Goal: Task Accomplishment & Management: Use online tool/utility

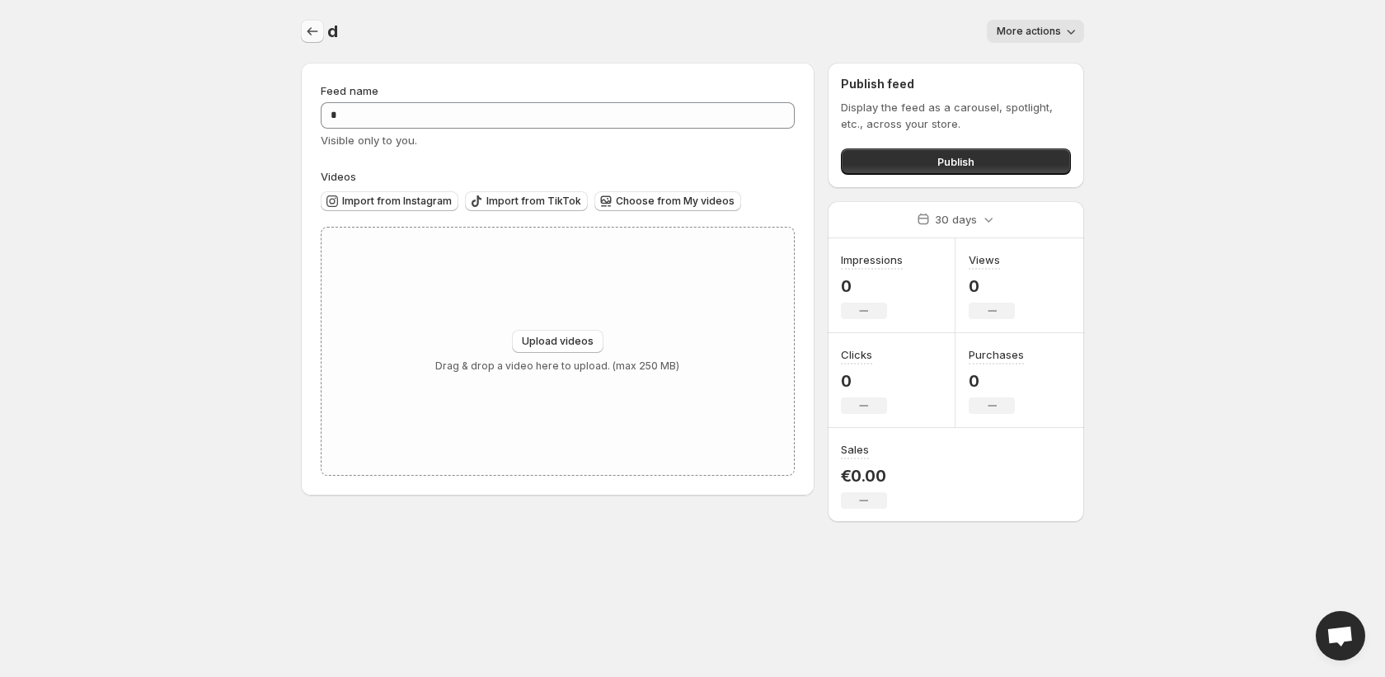
click at [305, 29] on icon "Settings" at bounding box center [312, 31] width 16 height 16
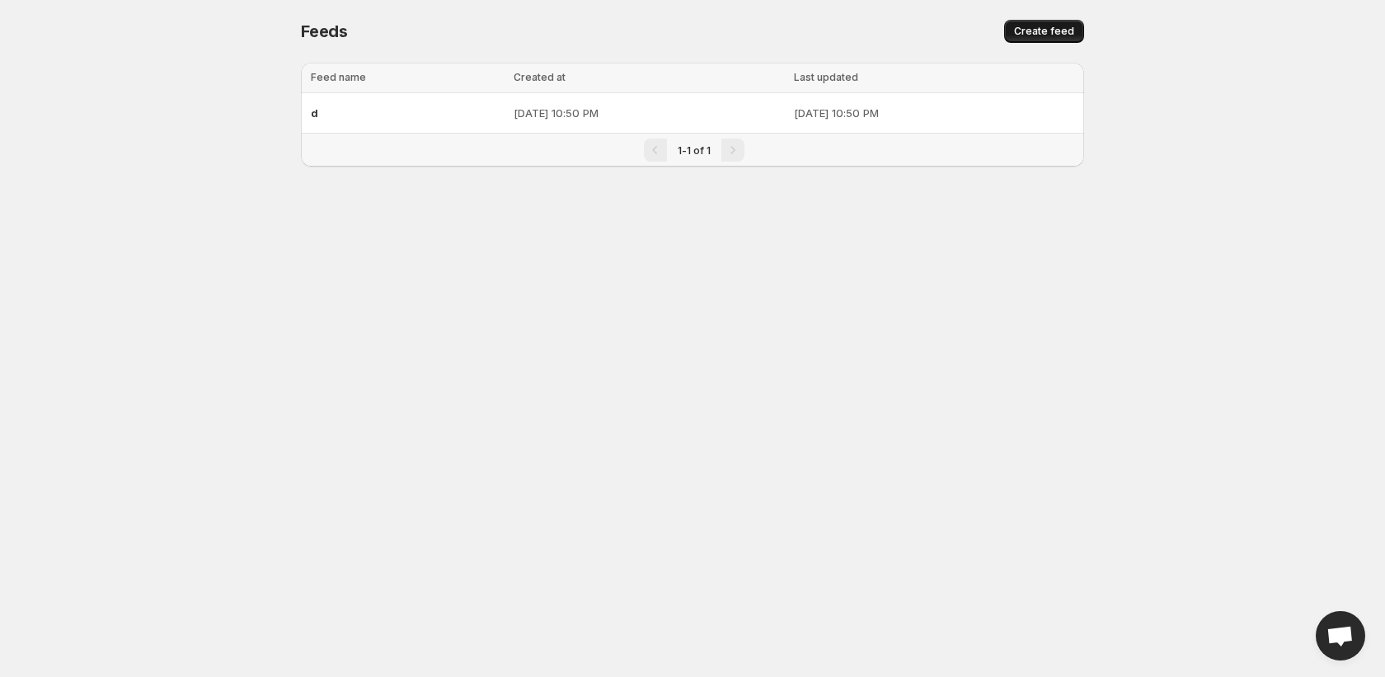
click at [1034, 33] on span "Create feed" at bounding box center [1044, 31] width 60 height 13
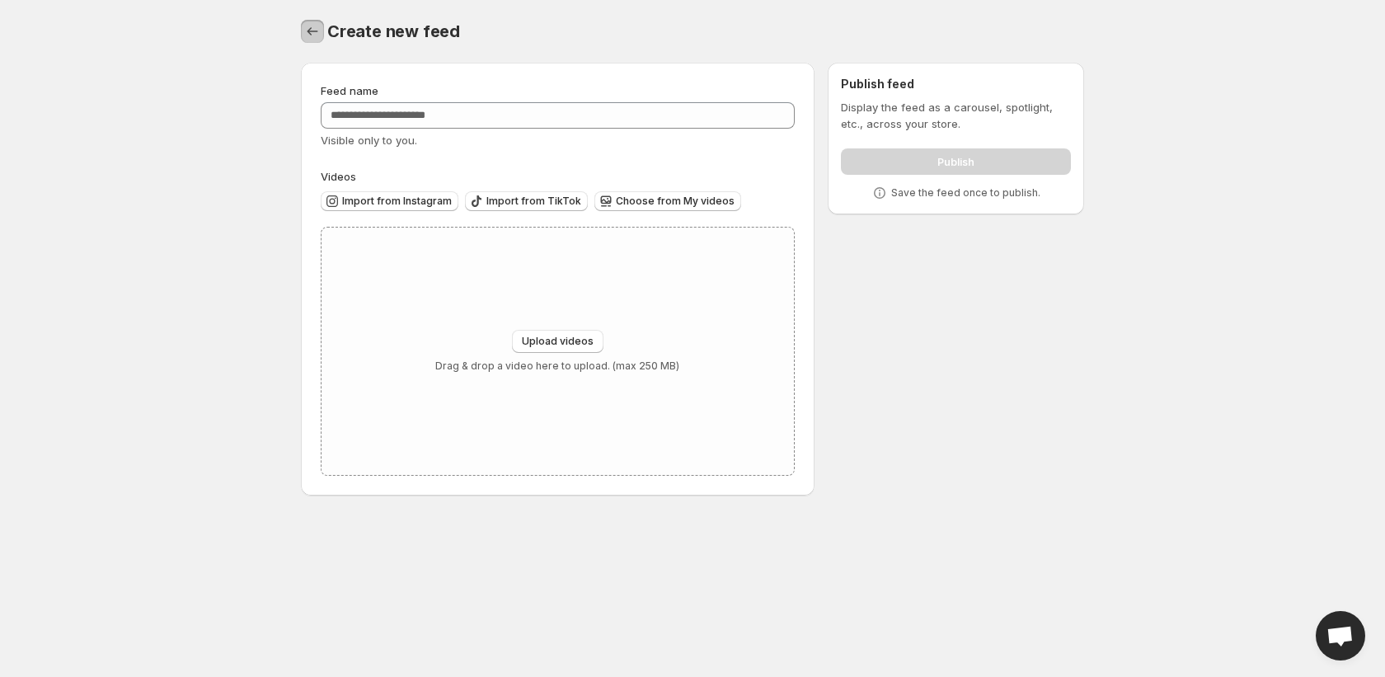
click at [313, 28] on icon "Settings" at bounding box center [312, 31] width 16 height 16
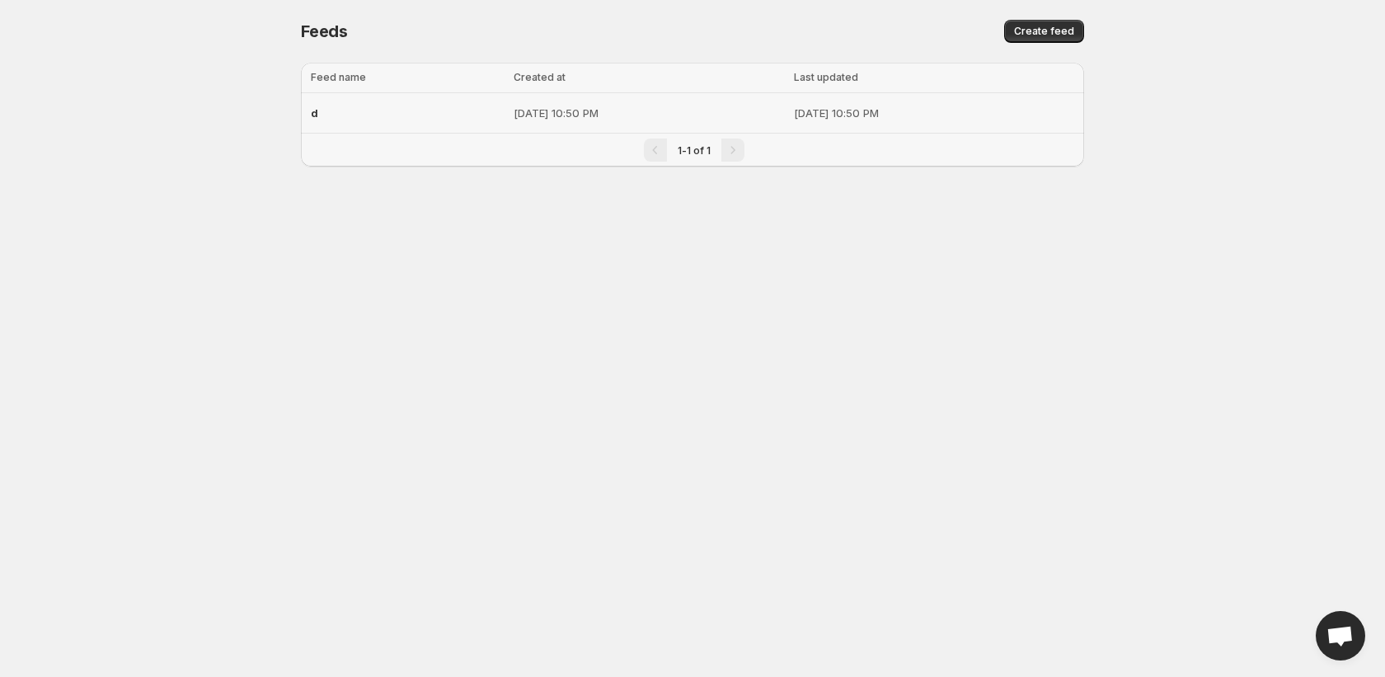
click at [416, 114] on div "d" at bounding box center [407, 113] width 193 height 30
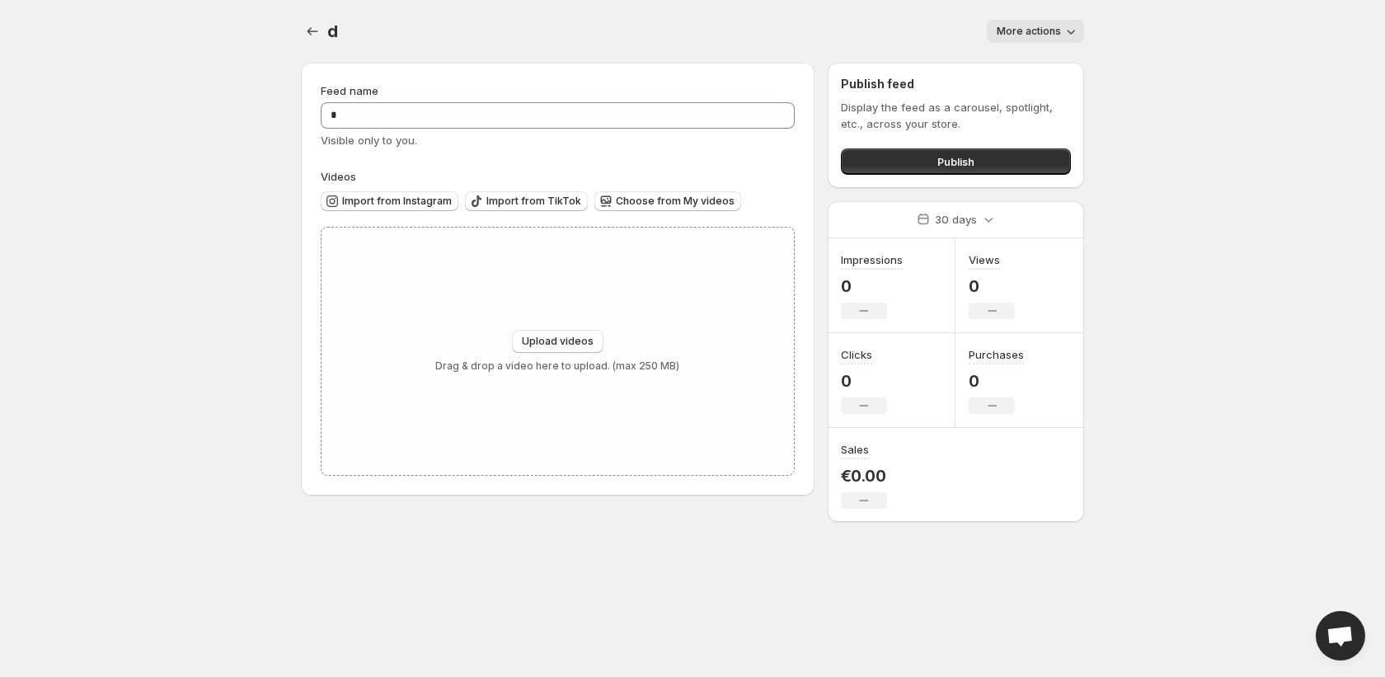
click at [1074, 33] on icon "button" at bounding box center [1071, 31] width 16 height 16
click at [736, 11] on div "d. This page is ready d More actions More actions More actions" at bounding box center [692, 31] width 783 height 63
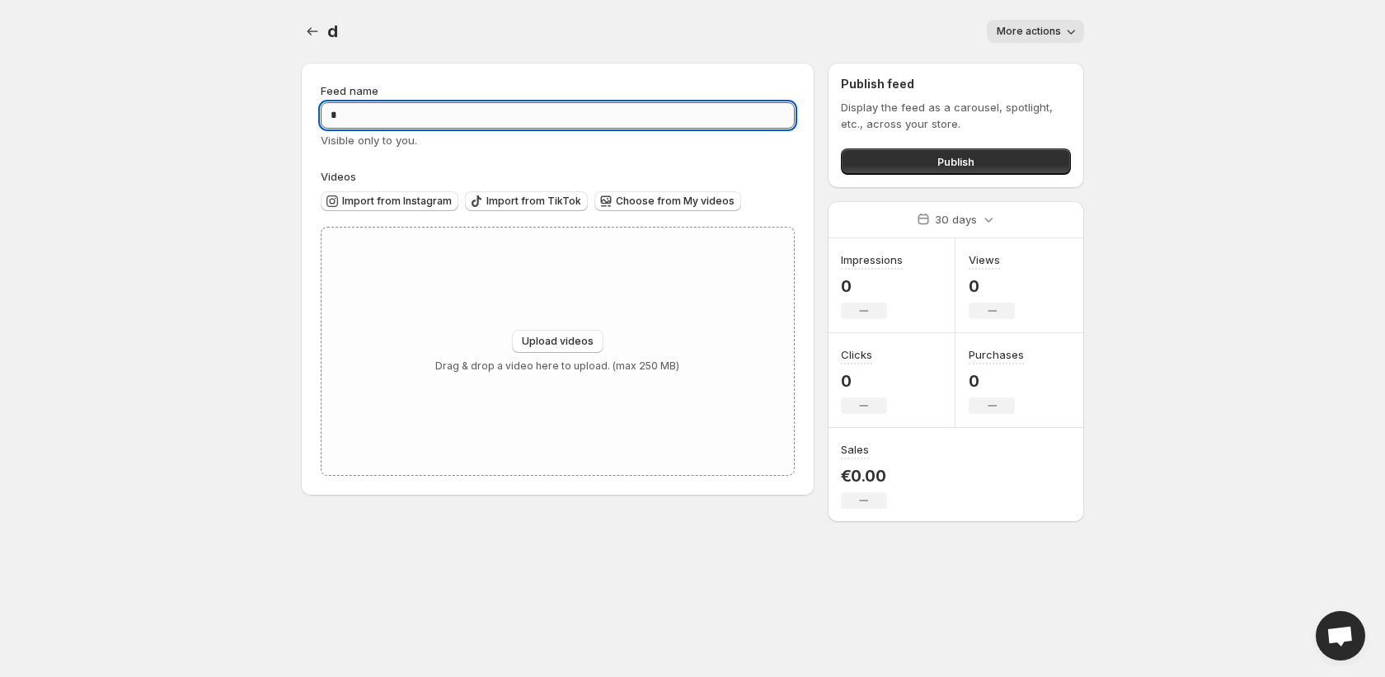
click at [586, 110] on input "*" at bounding box center [558, 115] width 474 height 26
type input "**"
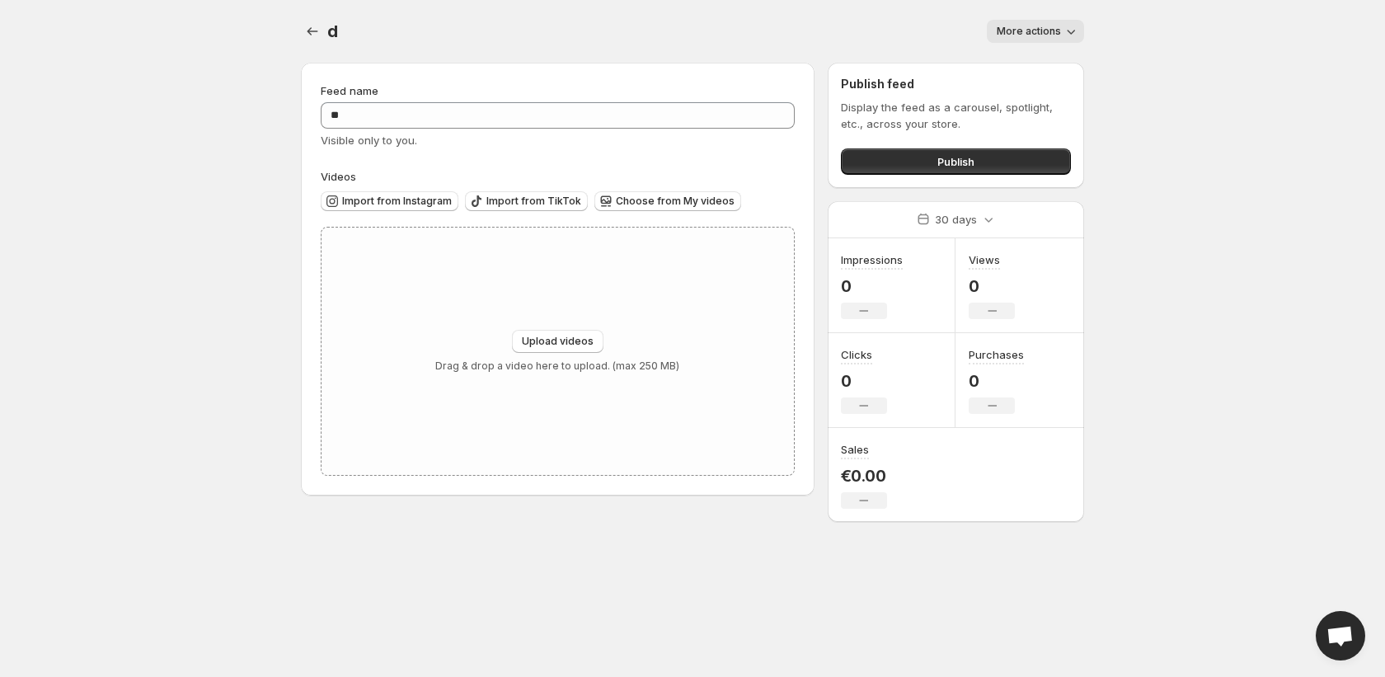
click at [1046, 24] on button "More actions" at bounding box center [1035, 31] width 97 height 23
click at [766, 20] on div "More actions" at bounding box center [721, 31] width 727 height 23
click at [1053, 26] on span "More actions" at bounding box center [1029, 31] width 64 height 13
click at [920, 28] on div "More actions" at bounding box center [721, 31] width 727 height 23
click at [856, 23] on div "More actions" at bounding box center [721, 31] width 727 height 23
